Goal: Transaction & Acquisition: Purchase product/service

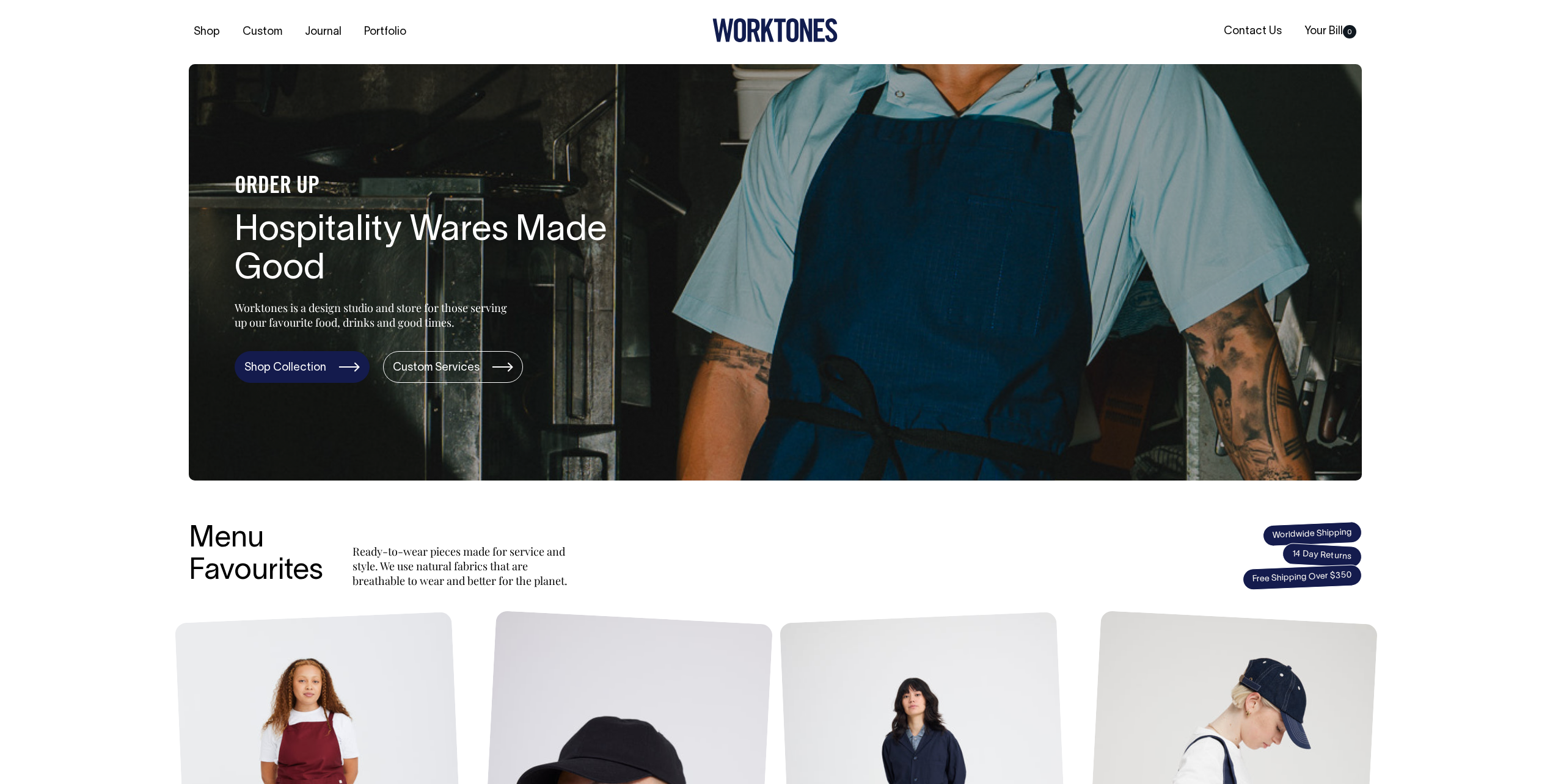
click at [336, 367] on link "Shop Collection" at bounding box center [301, 367] width 135 height 32
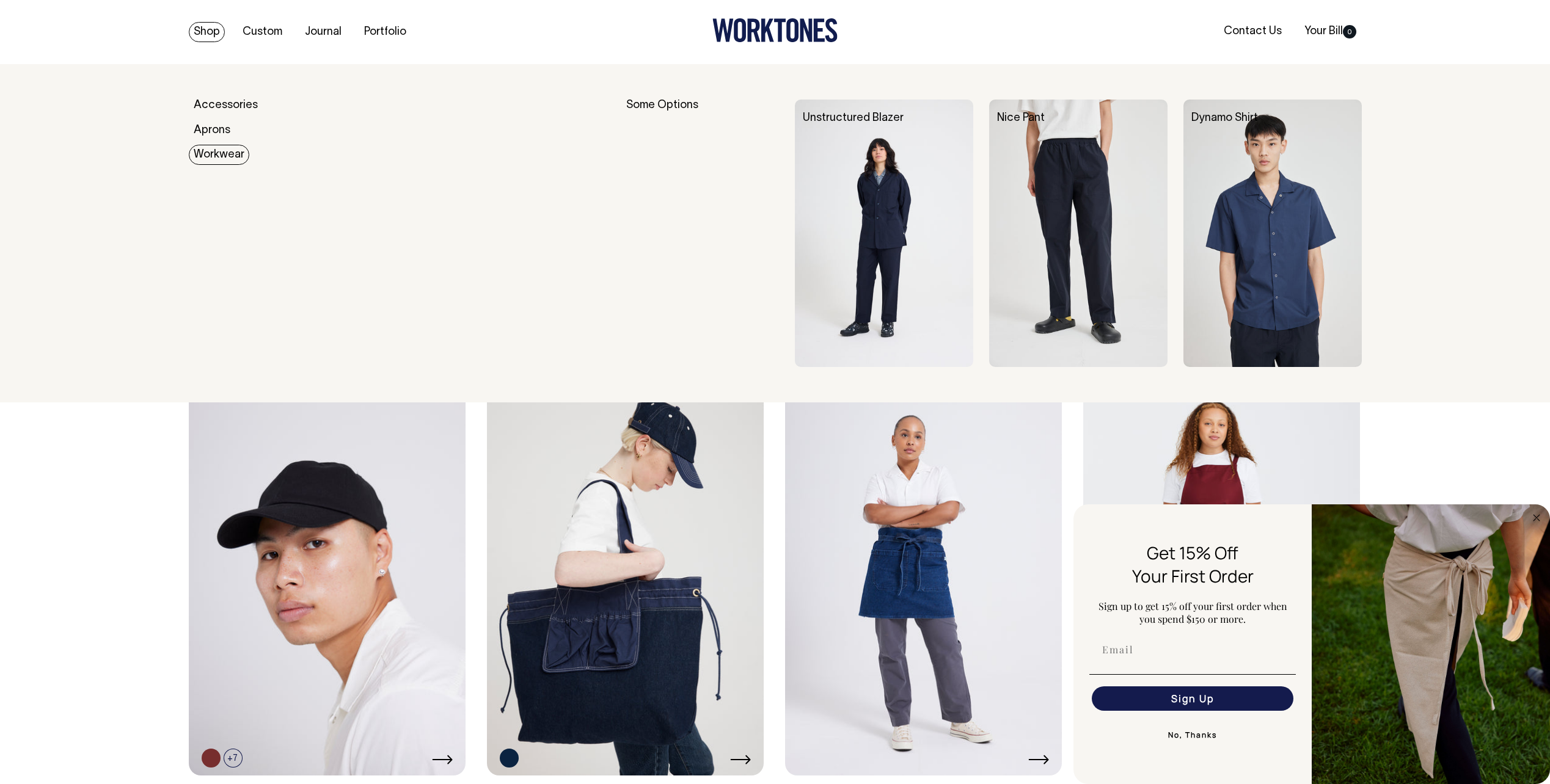
click at [222, 155] on link "Workwear" at bounding box center [219, 155] width 60 height 20
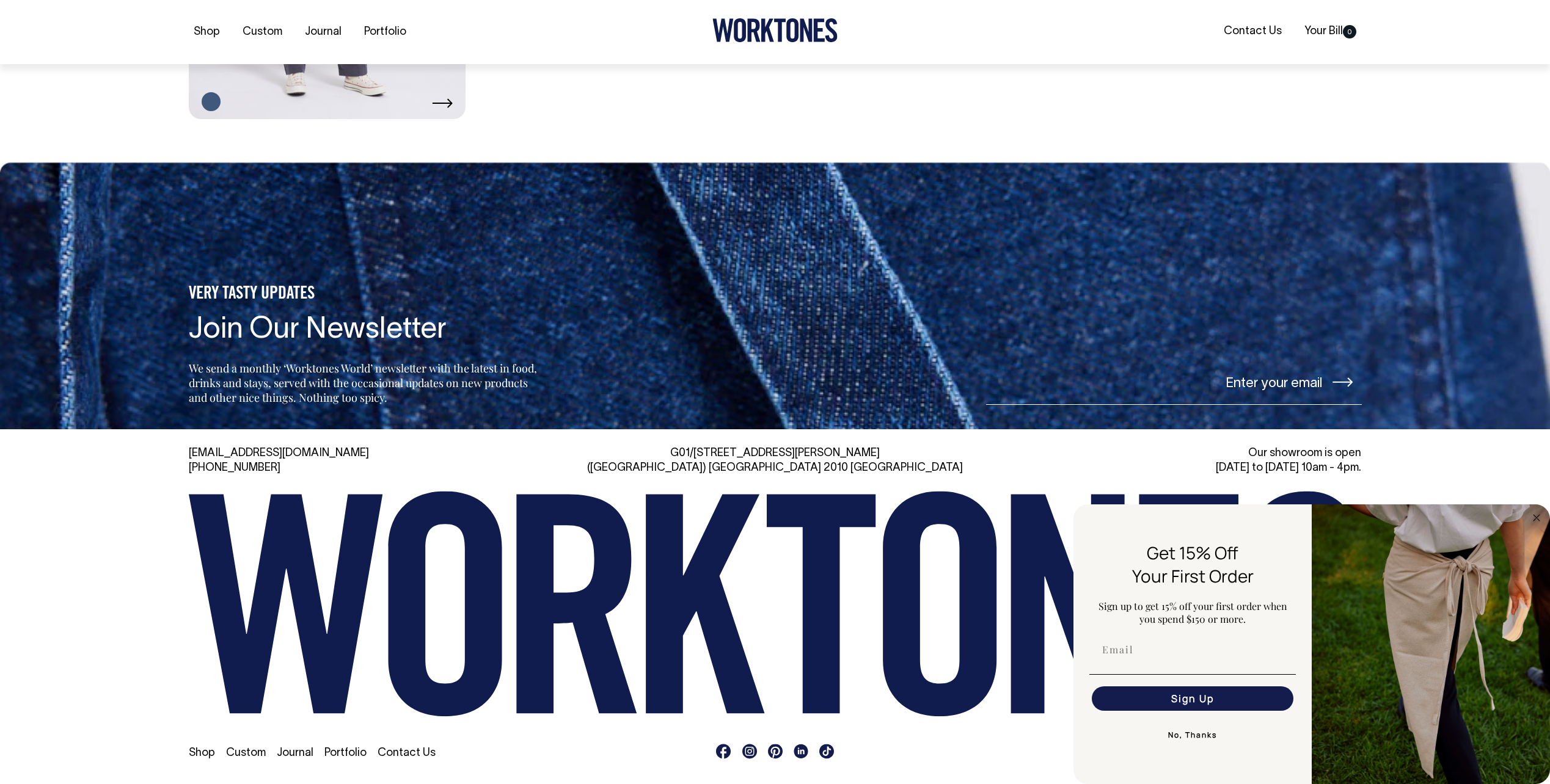
scroll to position [1141, 0]
